Goal: Information Seeking & Learning: Find specific fact

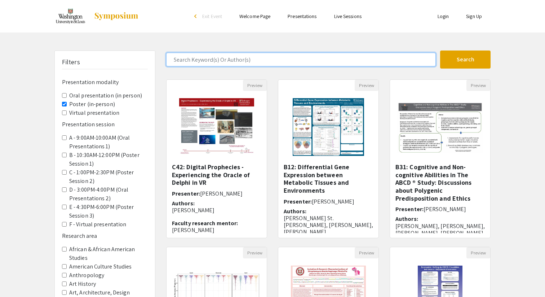
click at [227, 58] on input "Search Keyword(s) Or Author(s)" at bounding box center [301, 60] width 270 height 14
click at [210, 61] on input "Search Keyword(s) Or Author(s)" at bounding box center [301, 60] width 270 height 14
click at [440, 50] on button "Search" at bounding box center [465, 59] width 50 height 18
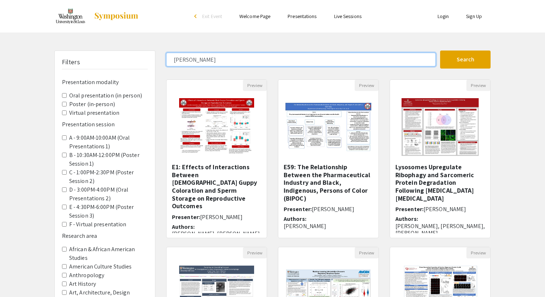
type input "leanne"
click at [440, 50] on button "Search" at bounding box center [465, 59] width 50 height 18
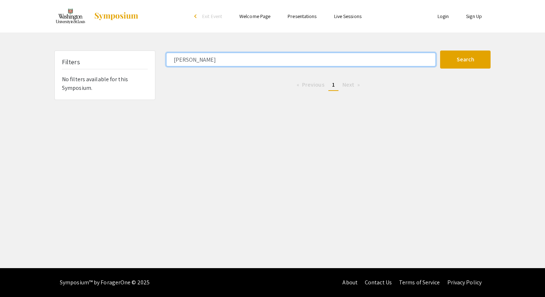
drag, startPoint x: 293, startPoint y: 65, endPoint x: 153, endPoint y: 65, distance: 140.2
click at [153, 65] on div "Filters No filters available for this Symposium. leanne Search 0 Results found …" at bounding box center [272, 74] width 447 height 49
drag, startPoint x: 214, startPoint y: 56, endPoint x: 123, endPoint y: 54, distance: 91.2
click at [123, 54] on div "Filters No filters available for this Symposium. leanne Search 0 Results found …" at bounding box center [272, 74] width 447 height 49
type input "amara"
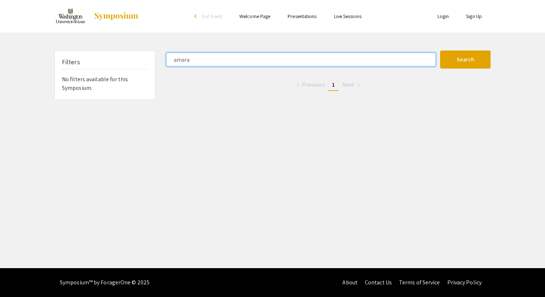
click at [440, 50] on button "Search" at bounding box center [465, 59] width 50 height 18
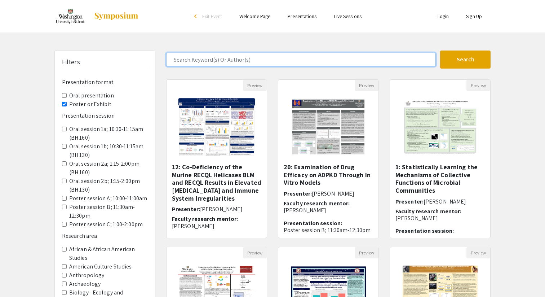
click at [226, 57] on input "Search Keyword(s) Or Author(s)" at bounding box center [301, 60] width 270 height 14
click at [440, 50] on button "Search" at bounding box center [465, 59] width 50 height 18
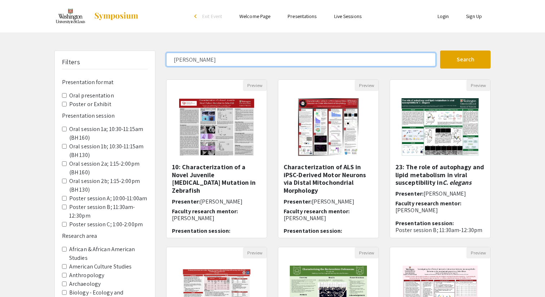
type input "[PERSON_NAME]"
click at [440, 50] on button "Search" at bounding box center [465, 59] width 50 height 18
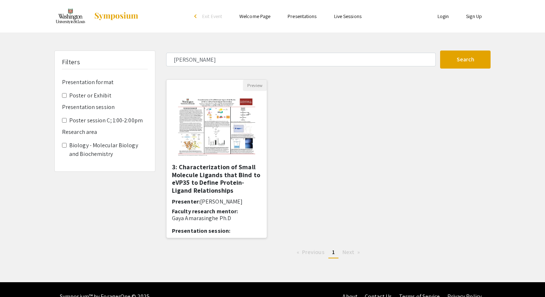
click at [230, 188] on h5 "3: Characterization of Small Molecule Ligands that Bind to eVP35 to Define Prot…" at bounding box center [216, 178] width 89 height 31
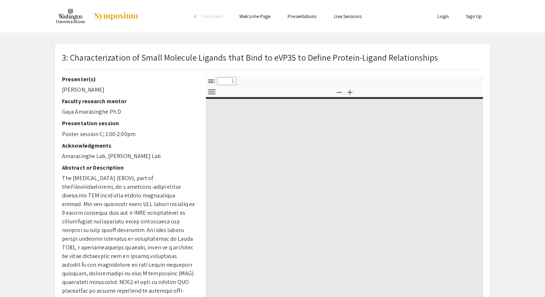
select select "custom"
type input "0"
select select "custom"
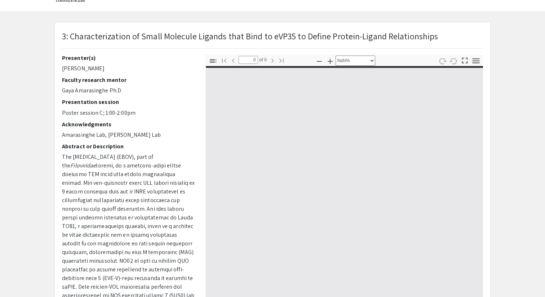
type input "1"
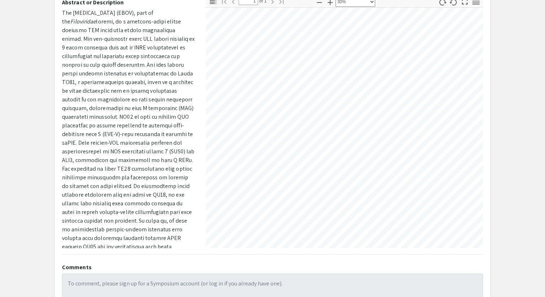
scroll to position [40, 0]
select select "custom"
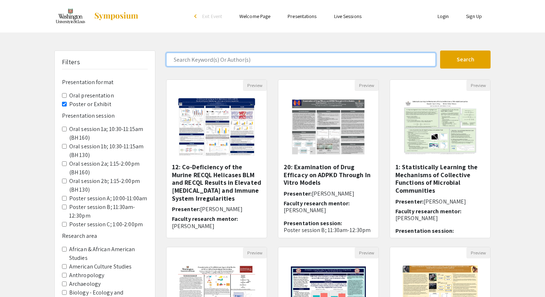
click at [261, 58] on input "Search Keyword(s) Or Author(s)" at bounding box center [301, 60] width 270 height 14
type input "leanne"
click at [440, 50] on button "Search" at bounding box center [465, 59] width 50 height 18
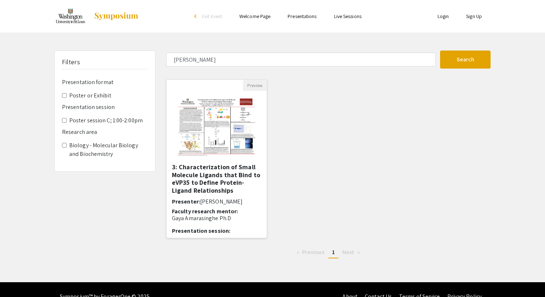
click at [239, 166] on h5 "3: Characterization of Small Molecule Ligands that Bind to eVP35 to Define Prot…" at bounding box center [216, 178] width 89 height 31
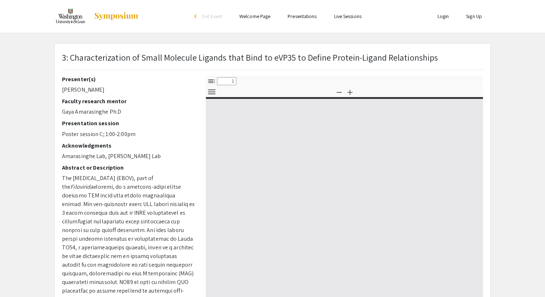
select select "custom"
type input "0"
select select "custom"
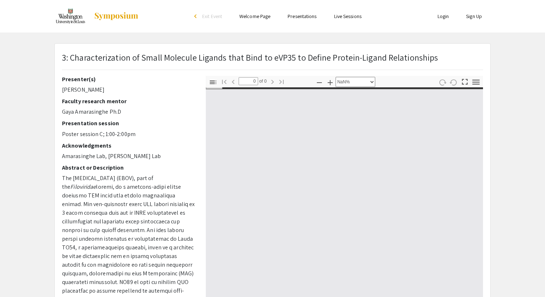
type input "1"
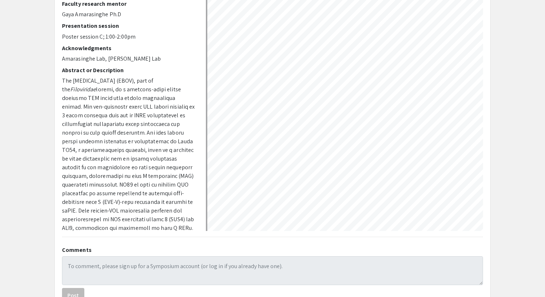
scroll to position [85, 0]
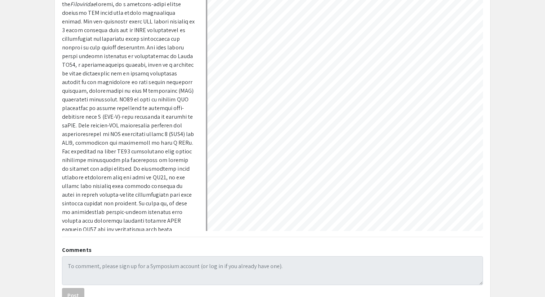
drag, startPoint x: 124, startPoint y: 196, endPoint x: 160, endPoint y: 221, distance: 44.0
click at [160, 221] on p "The Ebola virus (EBOV), part of the Filoviridae" at bounding box center [128, 116] width 133 height 251
click at [109, 181] on p "The Ebola virus (EBOV), part of the Filoviridae" at bounding box center [128, 116] width 133 height 251
drag, startPoint x: 94, startPoint y: 195, endPoint x: 153, endPoint y: 222, distance: 64.7
click at [154, 222] on p "The Ebola virus (EBOV), part of the Filoviridae" at bounding box center [128, 116] width 133 height 251
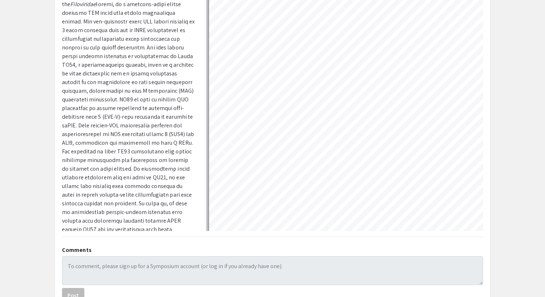
copy p "By doing so, we hope to characterize protein-ligand complexes that exhibit high…"
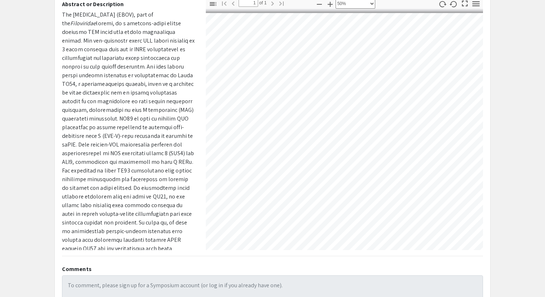
scroll to position [79, 0]
click at [318, 2] on icon "button" at bounding box center [319, 3] width 9 height 9
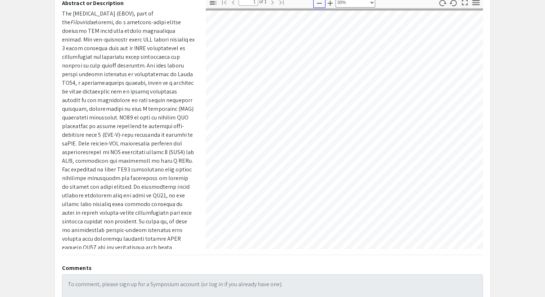
click at [318, 2] on icon "button" at bounding box center [319, 3] width 9 height 9
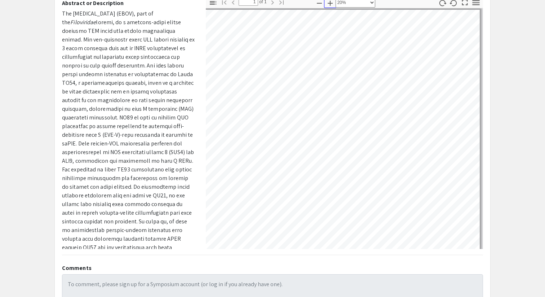
click at [329, 2] on icon "button" at bounding box center [330, 3] width 9 height 9
select select "custom"
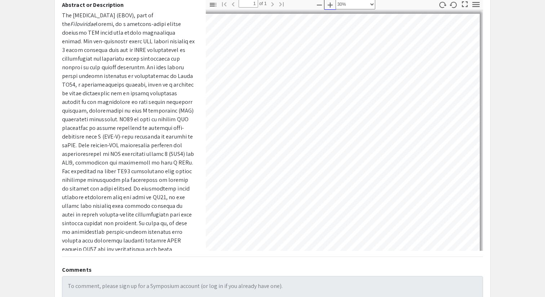
scroll to position [0, 0]
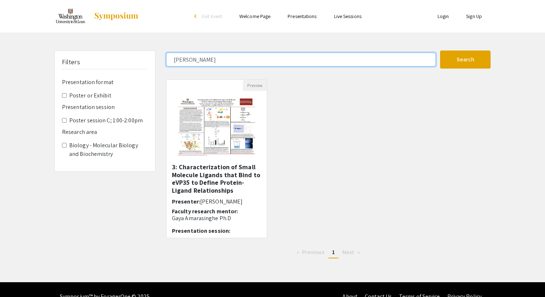
drag, startPoint x: 195, startPoint y: 58, endPoint x: 139, endPoint y: 58, distance: 55.9
click at [139, 58] on div "Filters Presentation format Poster or Exhibit Presentation session Poster sessi…" at bounding box center [272, 156] width 447 height 213
type input "gaya"
click at [440, 50] on button "Search" at bounding box center [465, 59] width 50 height 18
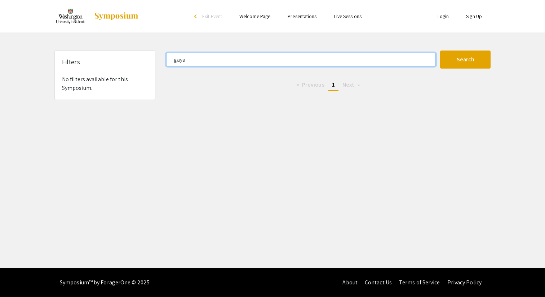
drag, startPoint x: 192, startPoint y: 57, endPoint x: 159, endPoint y: 57, distance: 32.8
click at [159, 57] on div "Filters No filters available for this Symposium. gaya Search 0 Results found Pr…" at bounding box center [272, 74] width 447 height 49
click at [440, 50] on button "Search" at bounding box center [465, 59] width 50 height 18
drag, startPoint x: 195, startPoint y: 62, endPoint x: 184, endPoint y: 61, distance: 11.2
click at [185, 61] on input "isabella" at bounding box center [301, 60] width 270 height 14
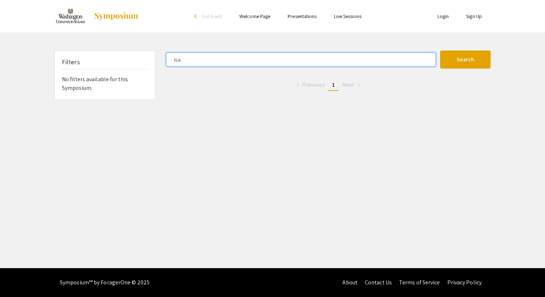
type input "isa"
click at [440, 50] on button "Search" at bounding box center [465, 59] width 50 height 18
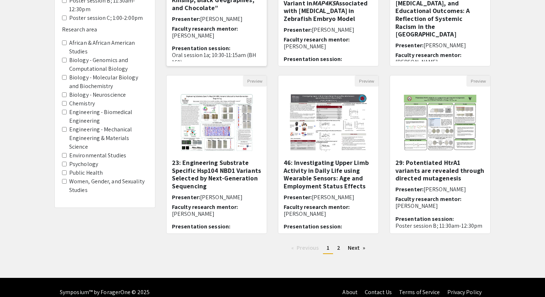
scroll to position [181, 0]
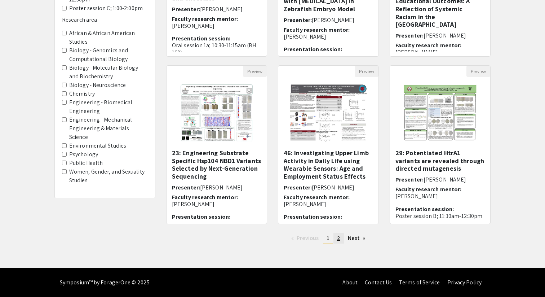
click at [337, 240] on span "2" at bounding box center [338, 238] width 3 height 8
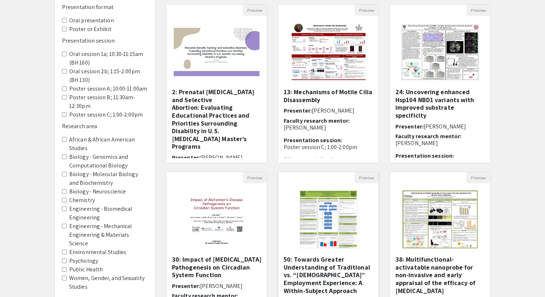
scroll to position [181, 0]
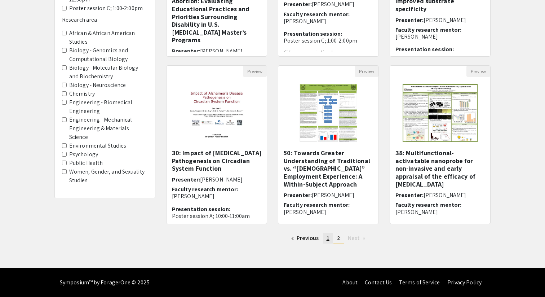
click at [330, 239] on link "page 1" at bounding box center [328, 238] width 10 height 11
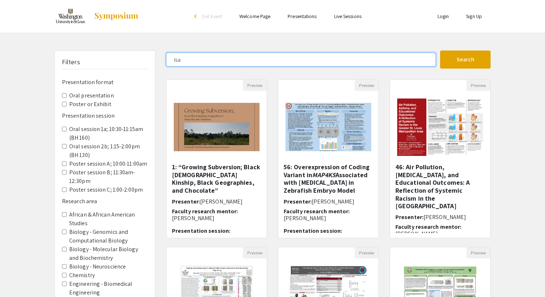
drag, startPoint x: 191, startPoint y: 62, endPoint x: 155, endPoint y: 61, distance: 36.4
click at [156, 62] on div "Filters Presentation format Oral presentation Poster or Exhibit Presentation se…" at bounding box center [272, 240] width 447 height 381
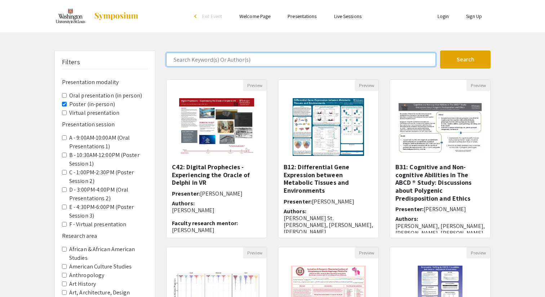
click at [203, 60] on input "Search Keyword(s) Or Author(s)" at bounding box center [301, 60] width 270 height 14
click at [440, 50] on button "Search" at bounding box center [465, 59] width 50 height 18
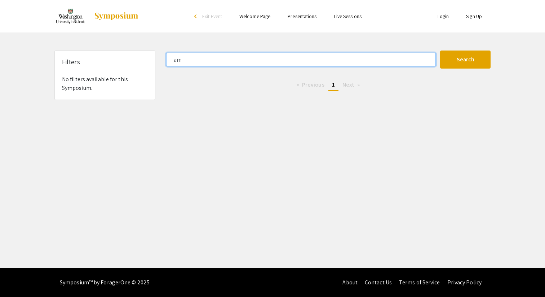
type input "a"
type input "leung"
click at [440, 50] on button "Search" at bounding box center [465, 59] width 50 height 18
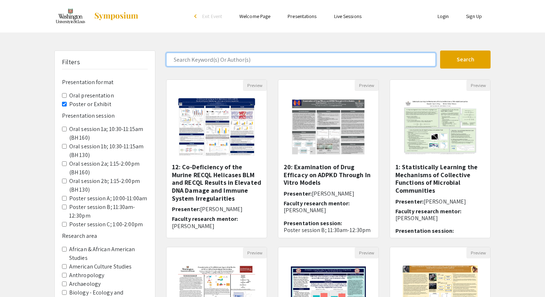
click at [198, 57] on input "Search Keyword(s) Or Author(s)" at bounding box center [301, 60] width 270 height 14
type input "amara"
click at [440, 50] on button "Search" at bounding box center [465, 59] width 50 height 18
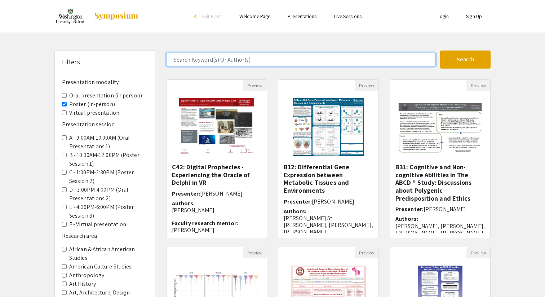
click at [221, 56] on input "Search Keyword(s) Or Author(s)" at bounding box center [301, 60] width 270 height 14
click at [440, 50] on button "Search" at bounding box center [465, 59] width 50 height 18
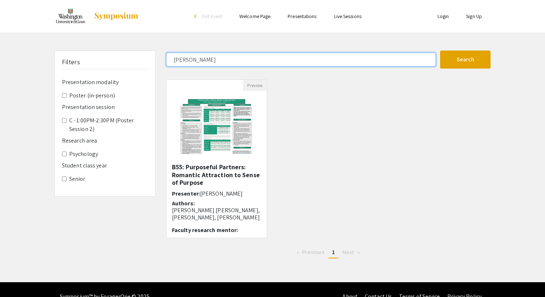
drag, startPoint x: 203, startPoint y: 58, endPoint x: 179, endPoint y: 57, distance: 24.2
click at [179, 58] on input "isabella" at bounding box center [301, 60] width 270 height 14
type input "i"
type input "leanne"
click at [440, 50] on button "Search" at bounding box center [465, 59] width 50 height 18
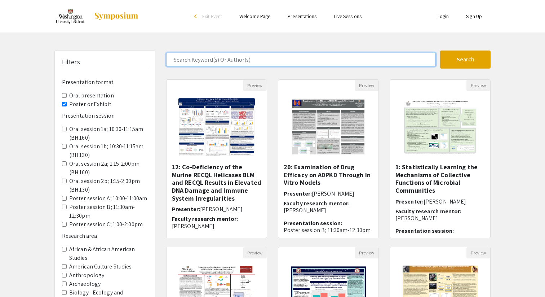
click at [224, 63] on input "Search Keyword(s) Or Author(s)" at bounding box center [301, 60] width 270 height 14
type input "[PERSON_NAME]"
click at [440, 50] on button "Search" at bounding box center [465, 59] width 50 height 18
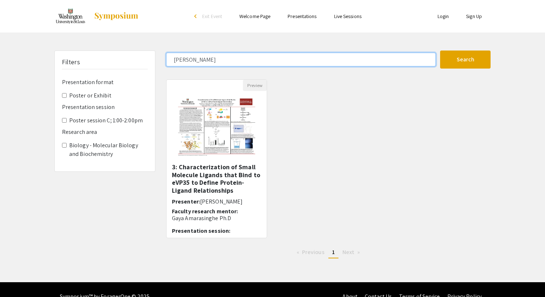
drag, startPoint x: 199, startPoint y: 58, endPoint x: 131, endPoint y: 56, distance: 67.8
click at [132, 57] on div "Filters Presentation format Poster or Exhibit Presentation session Poster sessi…" at bounding box center [272, 156] width 447 height 213
type input "isabella"
click at [440, 50] on button "Search" at bounding box center [465, 59] width 50 height 18
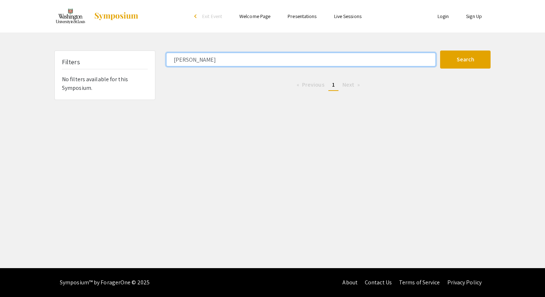
drag, startPoint x: 198, startPoint y: 56, endPoint x: 139, endPoint y: 56, distance: 58.8
click at [139, 56] on div "Filters No filters available for this Symposium. isabella Search 0 Results foun…" at bounding box center [272, 74] width 447 height 49
type input "[PERSON_NAME]"
click at [440, 50] on button "Search" at bounding box center [465, 59] width 50 height 18
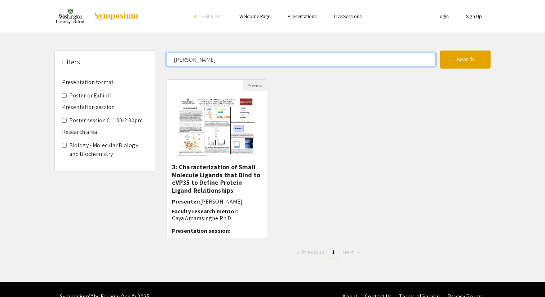
drag, startPoint x: 199, startPoint y: 58, endPoint x: 125, endPoint y: 53, distance: 73.4
click at [125, 53] on div "Filters Presentation format Poster or Exhibit Presentation session Poster sessi…" at bounding box center [272, 156] width 447 height 213
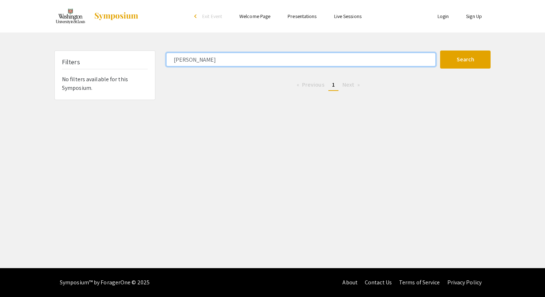
type input "[PERSON_NAME]"
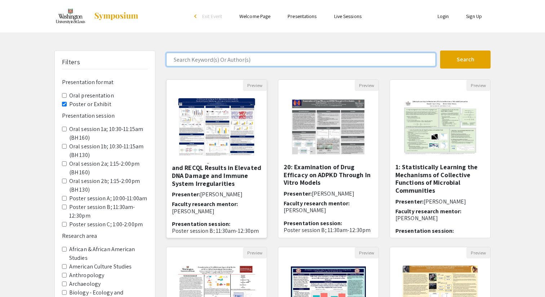
scroll to position [15, 0]
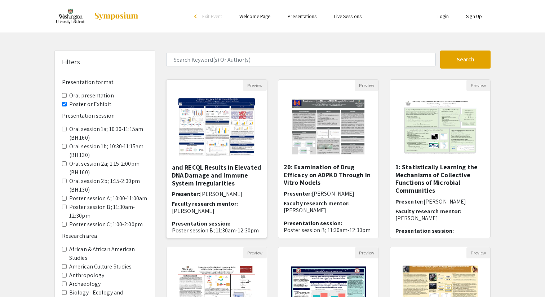
click at [218, 134] on img "Open Presentation <p>12: Co-Deficiency of the Murine RECQL Helicases BLM and RE…" at bounding box center [216, 127] width 91 height 72
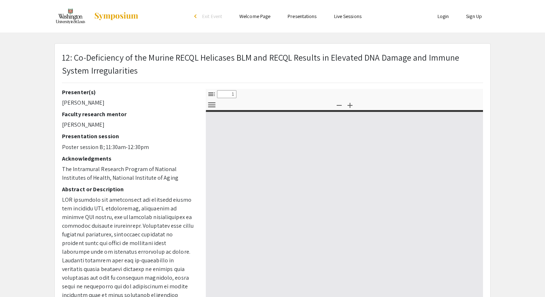
select select "custom"
type input "0"
select select "custom"
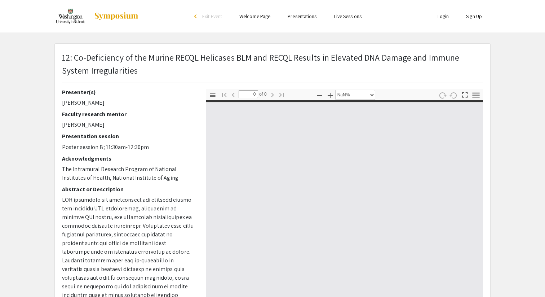
type input "1"
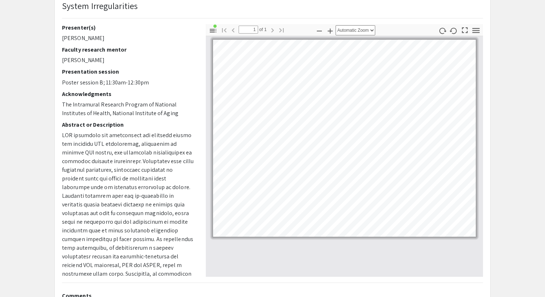
scroll to position [65, 0]
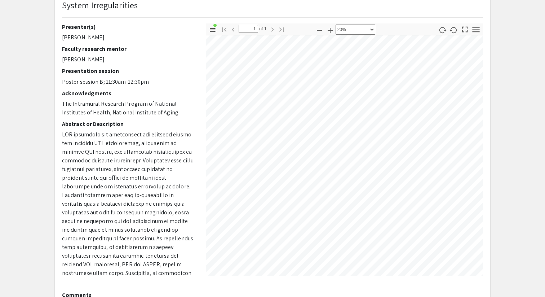
select select "custom"
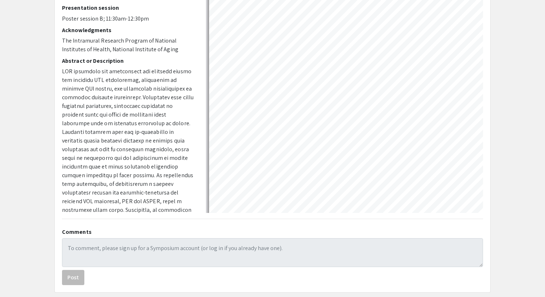
scroll to position [140, 14]
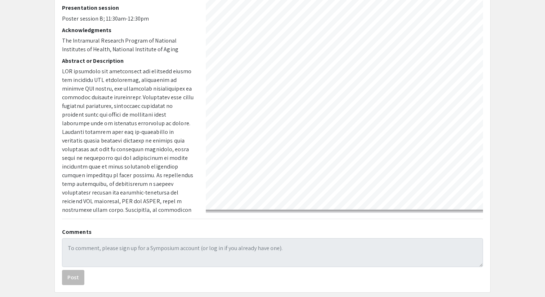
click at [208, 129] on div "Page 1" at bounding box center [444, 23] width 505 height 380
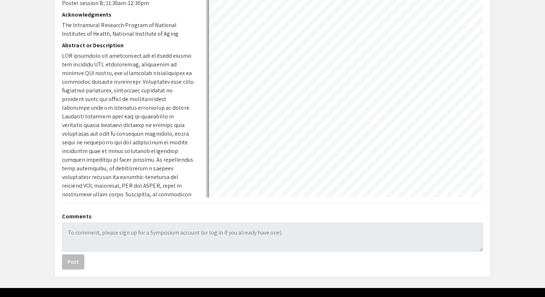
scroll to position [140, 0]
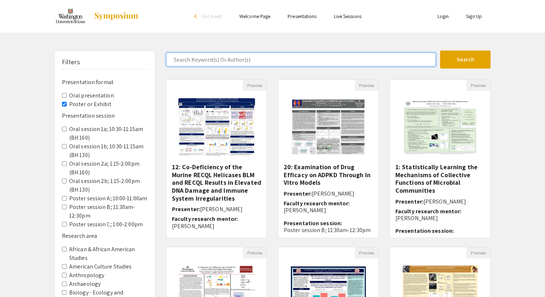
click at [240, 61] on input "Search Keyword(s) Or Author(s)" at bounding box center [301, 60] width 270 height 14
type input "[PERSON_NAME]"
click at [440, 50] on button "Search" at bounding box center [465, 59] width 50 height 18
